Goal: Task Accomplishment & Management: Use online tool/utility

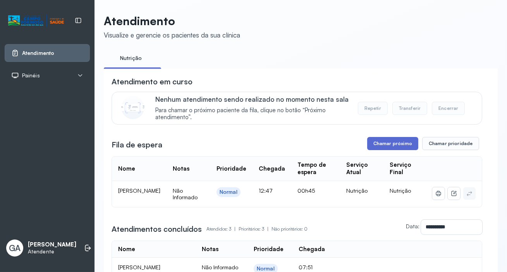
click at [395, 139] on button "Chamar próximo" at bounding box center [392, 143] width 51 height 13
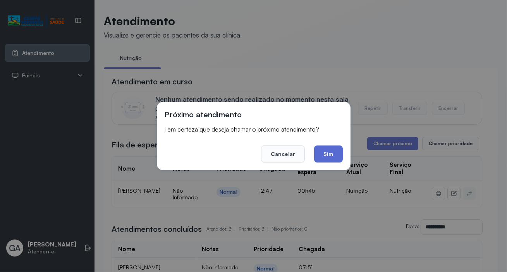
click at [333, 150] on button "Sim" at bounding box center [328, 154] width 28 height 17
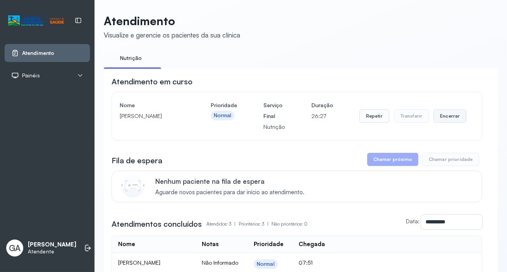
click at [449, 119] on button "Encerrar" at bounding box center [450, 116] width 33 height 13
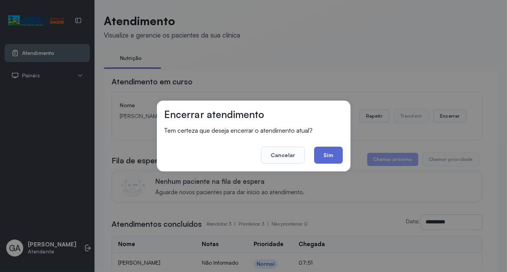
click at [333, 147] on button "Sim" at bounding box center [328, 155] width 28 height 17
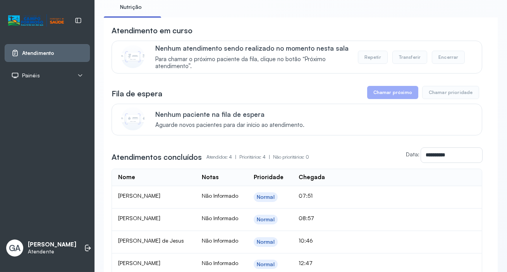
scroll to position [132, 0]
